Goal: Task Accomplishment & Management: Manage account settings

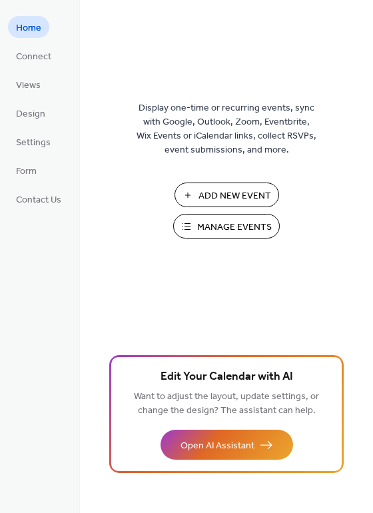
click at [236, 227] on span "Manage Events" at bounding box center [234, 228] width 75 height 14
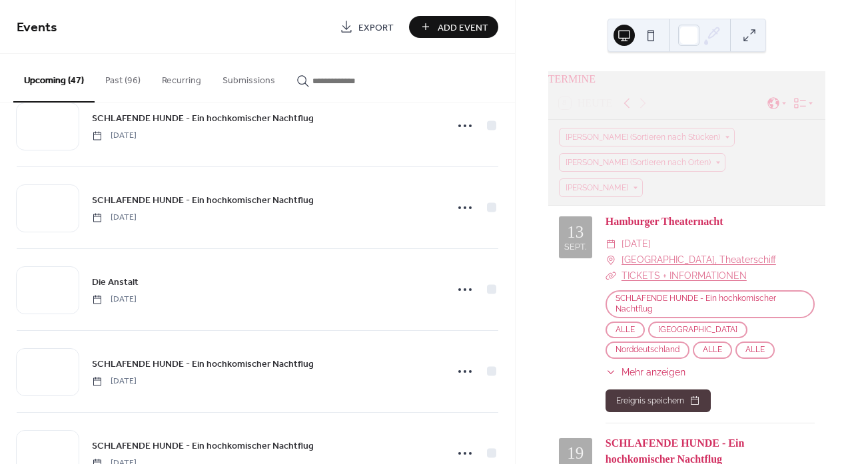
scroll to position [1319, 0]
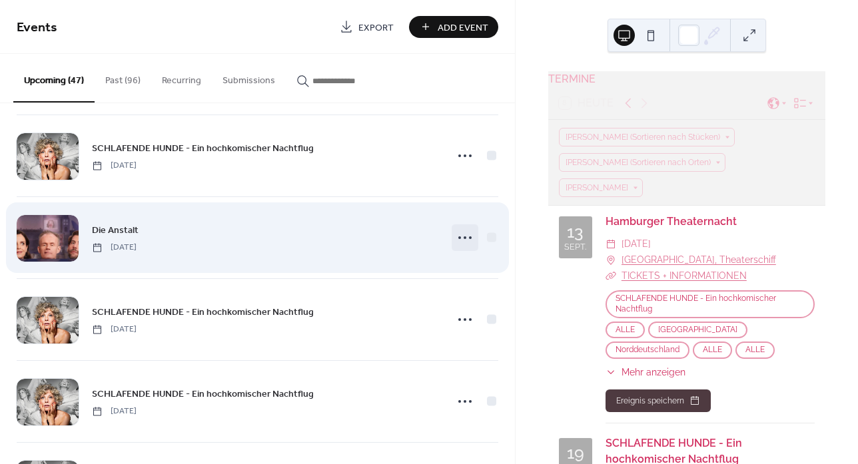
click at [460, 235] on icon at bounding box center [464, 237] width 21 height 21
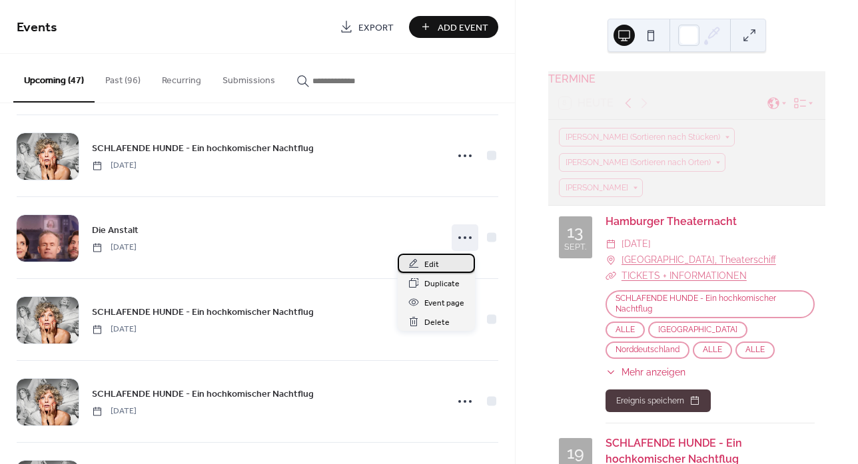
click at [423, 263] on div "Edit" at bounding box center [436, 263] width 77 height 19
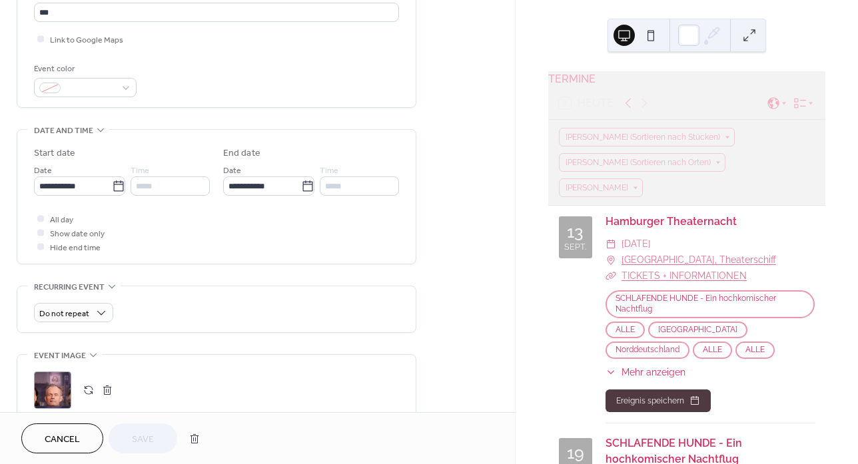
scroll to position [313, 0]
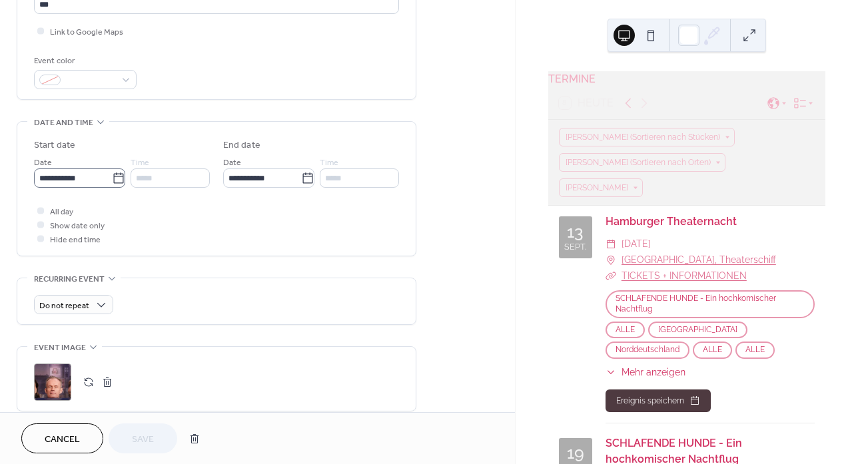
click at [116, 179] on icon at bounding box center [118, 178] width 13 height 13
click at [112, 179] on input "**********" at bounding box center [73, 178] width 78 height 19
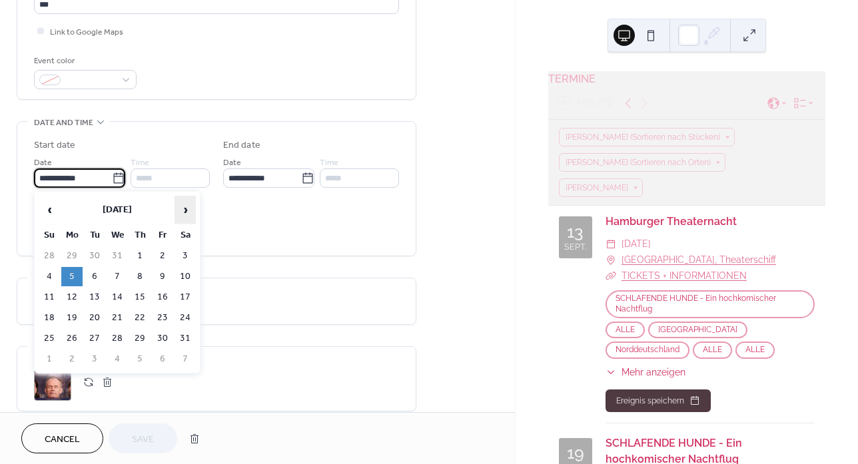
click at [186, 207] on span "›" at bounding box center [185, 210] width 20 height 27
click at [95, 275] on td "3" at bounding box center [94, 276] width 21 height 19
type input "**********"
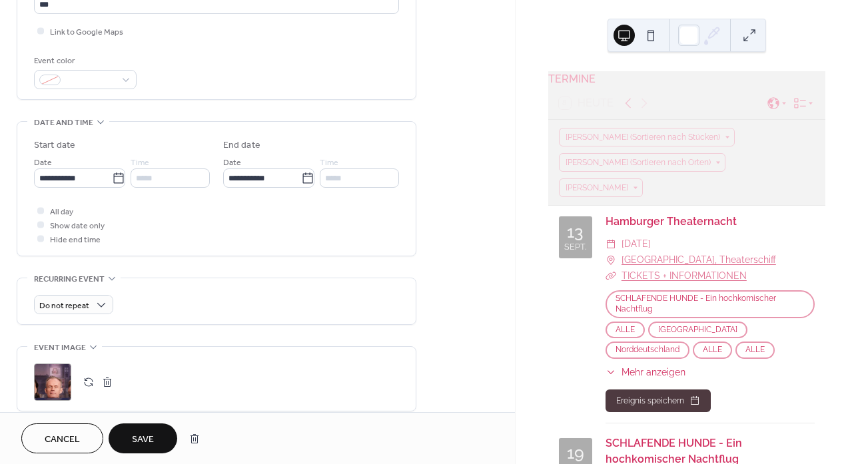
click at [149, 433] on span "Save" at bounding box center [143, 440] width 22 height 14
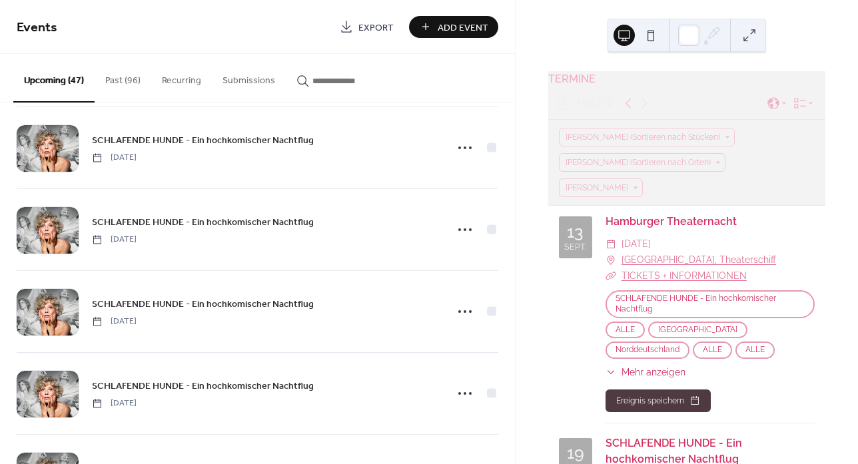
scroll to position [348, 0]
